Goal: Task Accomplishment & Management: Complete application form

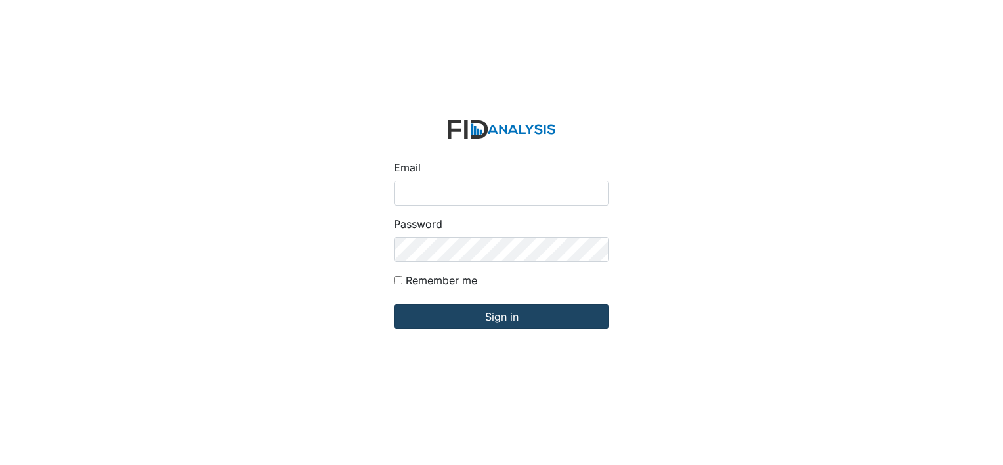
type input "[EMAIL_ADDRESS][DOMAIN_NAME]"
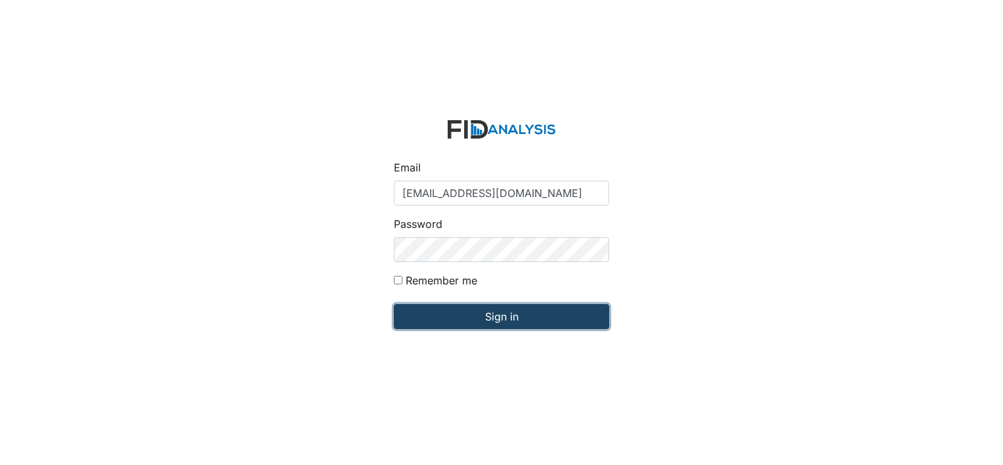
click at [433, 315] on input "Sign in" at bounding box center [501, 316] width 215 height 25
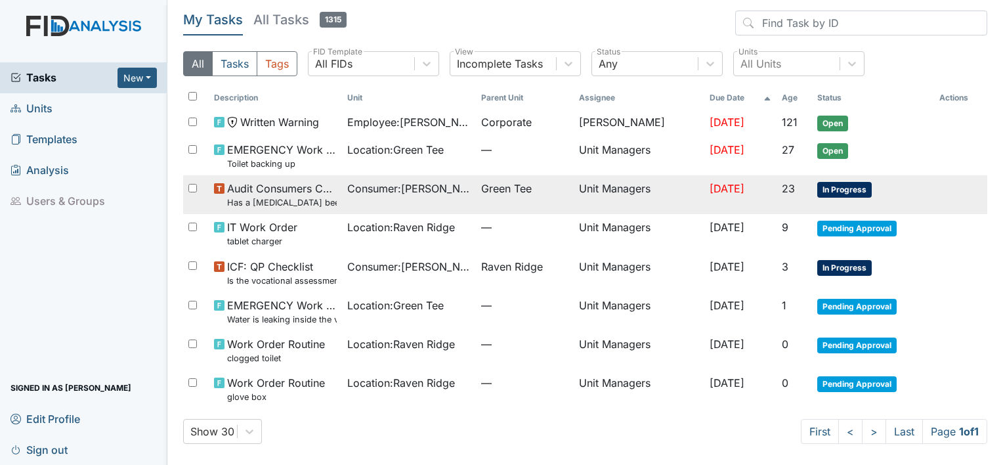
click at [236, 210] on td "Audit Consumers Charts Has a colonoscopy been completed for all males and femal…" at bounding box center [275, 194] width 133 height 39
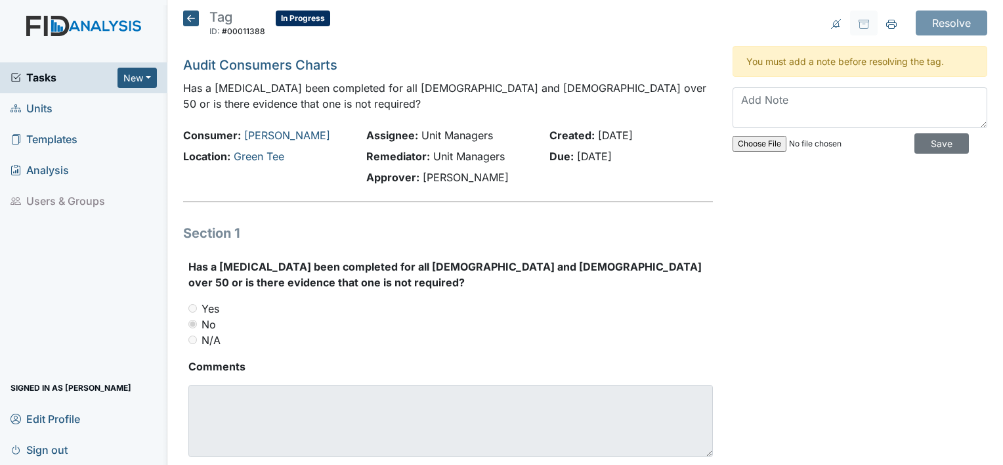
click at [38, 110] on span "Units" at bounding box center [32, 108] width 42 height 20
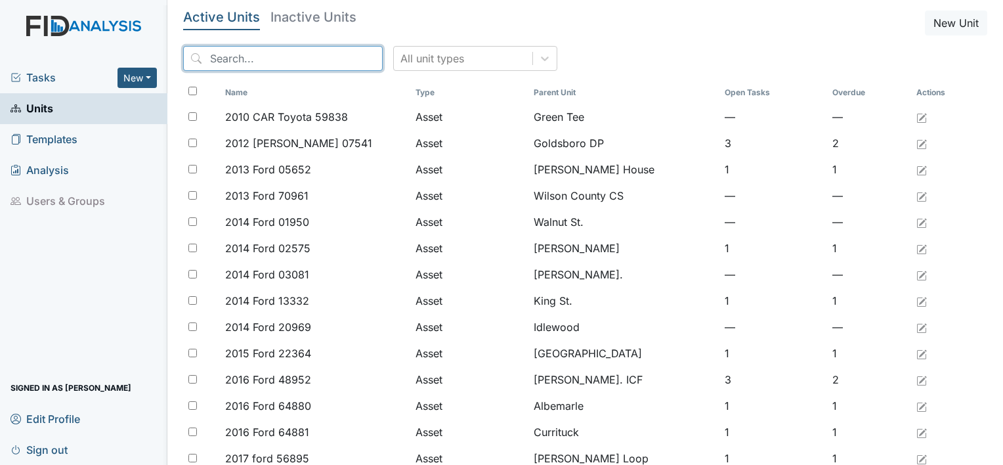
click at [215, 58] on input "search" at bounding box center [283, 58] width 200 height 25
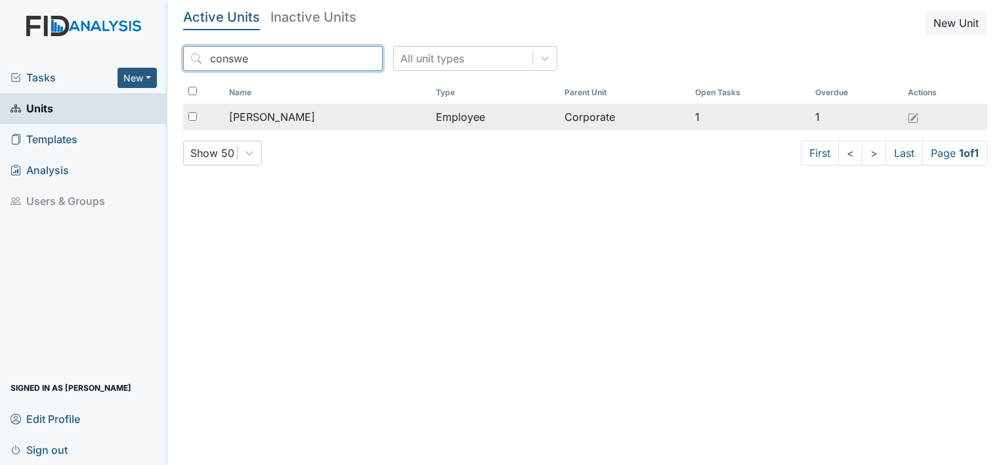
type input "conswe"
click at [315, 116] on span "[PERSON_NAME]" at bounding box center [272, 117] width 86 height 16
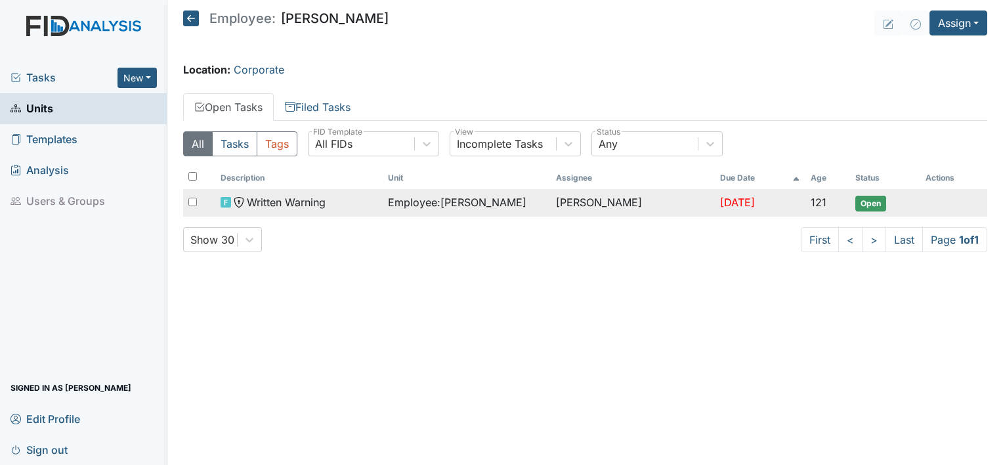
click at [477, 200] on span "Employee : Graham, Conswella" at bounding box center [457, 202] width 139 height 16
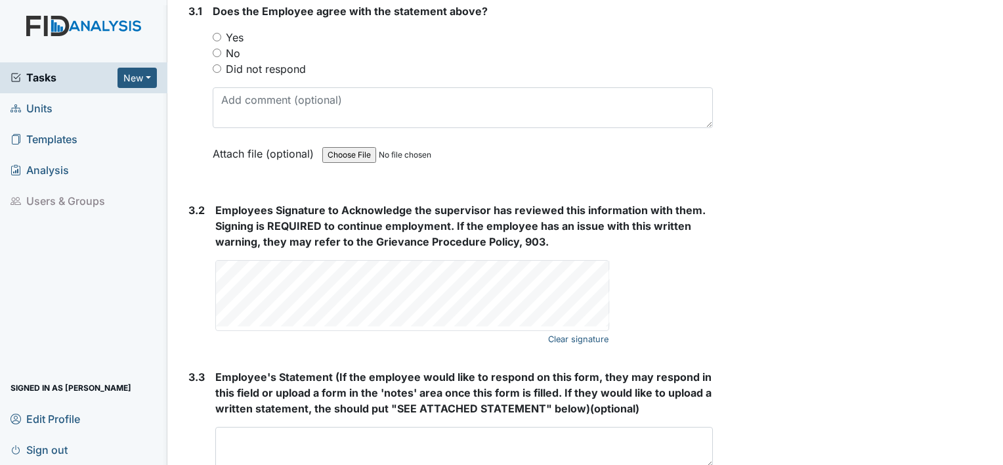
scroll to position [2277, 0]
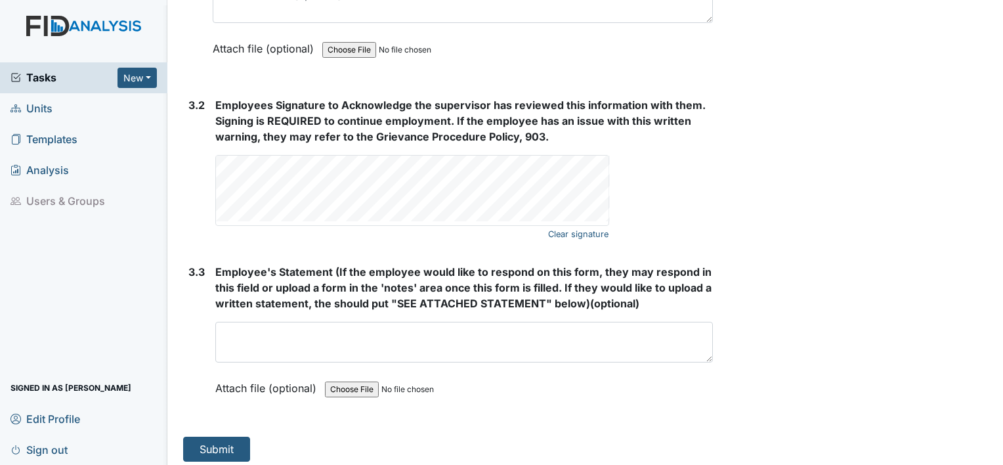
click at [452, 135] on div "Employees Signature to Acknowledge the supervisor has reviewed this information…" at bounding box center [464, 161] width 498 height 129
click at [211, 447] on button "Submit" at bounding box center [216, 449] width 67 height 25
